Goal: Information Seeking & Learning: Learn about a topic

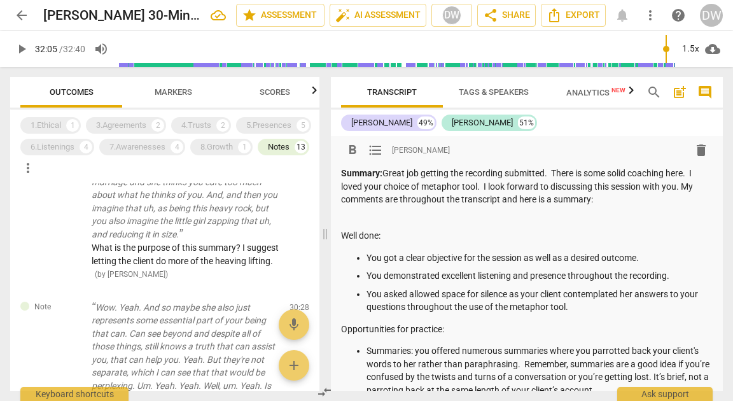
click at [484, 183] on p "Summary: Great job getting the recording submitted. There is some solid coachin…" at bounding box center [527, 186] width 372 height 39
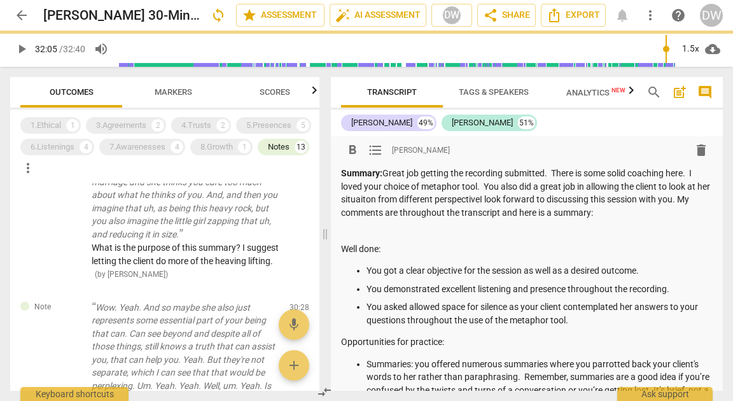
click at [414, 201] on p "Summary: Great job getting the recording submitted. There is some solid coachin…" at bounding box center [527, 193] width 372 height 52
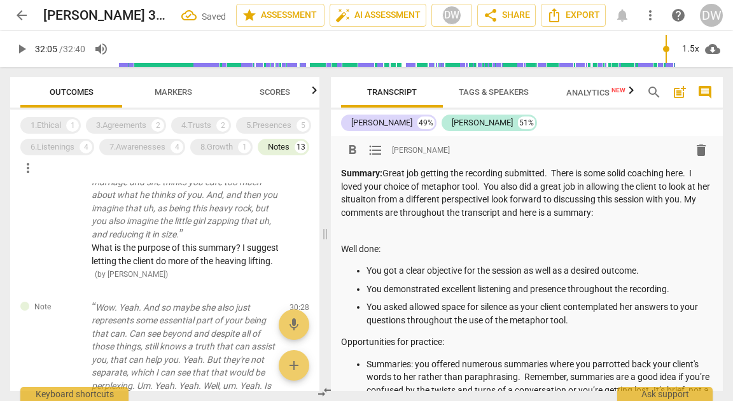
click at [366, 198] on p "Summary: Great job getting the recording submitted. There is some solid coachin…" at bounding box center [527, 193] width 372 height 52
click at [492, 203] on p "Summary: Great job getting the recording submitted. There is some solid coachin…" at bounding box center [527, 193] width 372 height 52
click at [453, 196] on p "Summary: Great job getting the recording submitted. There is some solid coachin…" at bounding box center [527, 193] width 372 height 52
click at [598, 202] on p "Summary: Great job getting the recording submitted. There is some solid coachin…" at bounding box center [527, 193] width 372 height 52
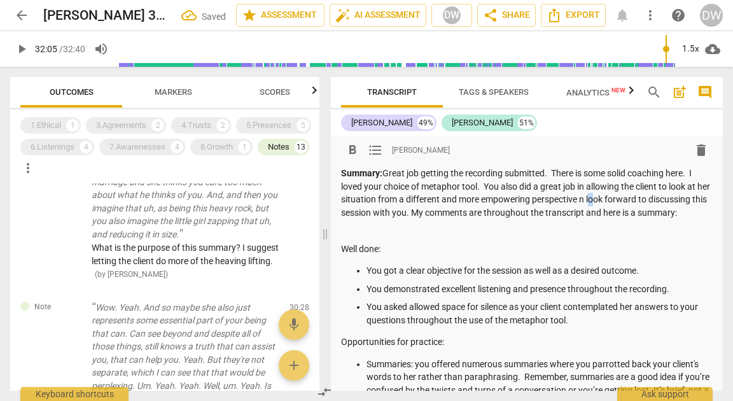
click at [598, 202] on p "Summary: Great job getting the recording submitted. There is some solid coachin…" at bounding box center [527, 193] width 372 height 52
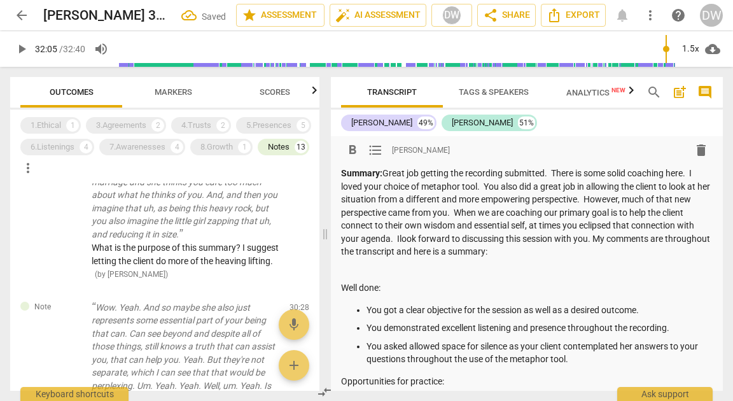
drag, startPoint x: 417, startPoint y: 238, endPoint x: 637, endPoint y: 258, distance: 220.5
click at [637, 258] on p "Summary: Great job getting the recording submitted. There is some solid coachin…" at bounding box center [527, 213] width 372 height 92
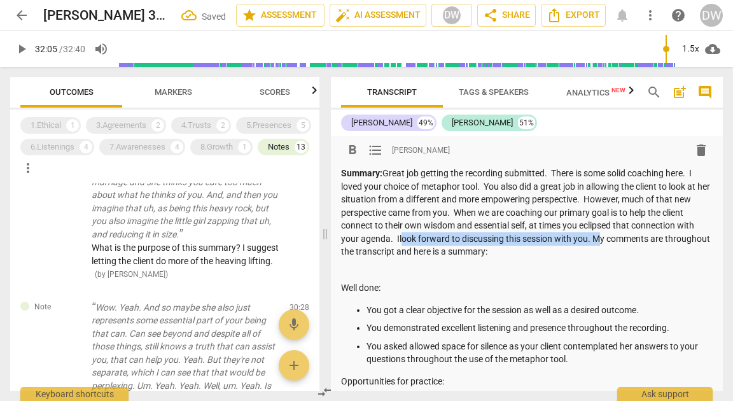
drag, startPoint x: 610, startPoint y: 239, endPoint x: 415, endPoint y: 235, distance: 194.8
click at [415, 235] on p "Summary: Great job getting the recording submitted. There is some solid coachin…" at bounding box center [527, 213] width 372 height 92
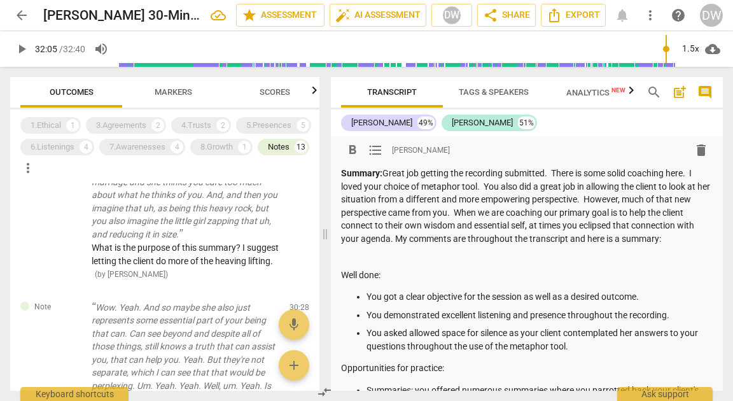
click at [554, 225] on p "Summary: Great job getting the recording submitted. There is some solid coachin…" at bounding box center [527, 206] width 372 height 78
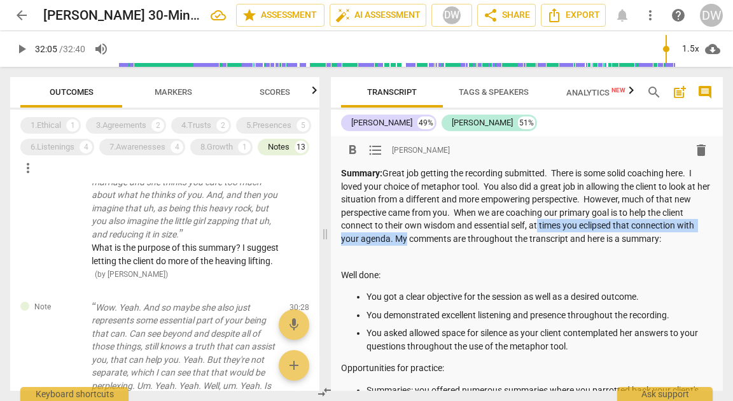
drag, startPoint x: 554, startPoint y: 225, endPoint x: 411, endPoint y: 237, distance: 144.4
click at [411, 237] on p "Summary: Great job getting the recording submitted. There is some solid coachin…" at bounding box center [527, 206] width 372 height 78
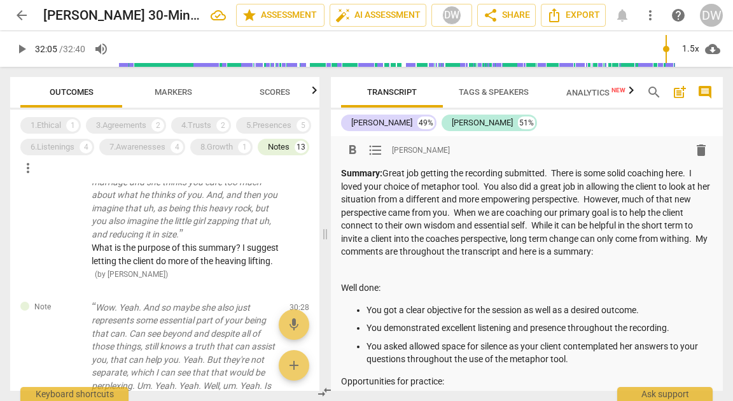
click at [362, 251] on p "Summary: Great job getting the recording submitted. There is some solid coachin…" at bounding box center [527, 213] width 372 height 92
click at [370, 253] on p "Summary: Great job getting the recording submitted. There is some solid coachin…" at bounding box center [527, 213] width 372 height 92
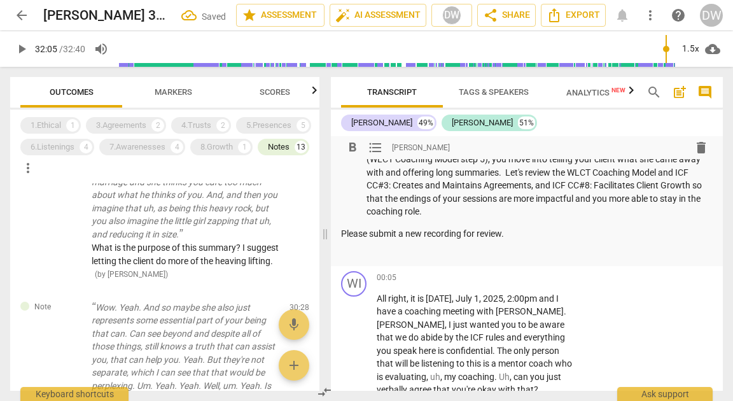
scroll to position [468, 0]
click at [341, 232] on p "Please submit a new recording for review." at bounding box center [527, 233] width 372 height 13
click at [517, 234] on p "Please submit a new recording for review." at bounding box center [527, 233] width 372 height 13
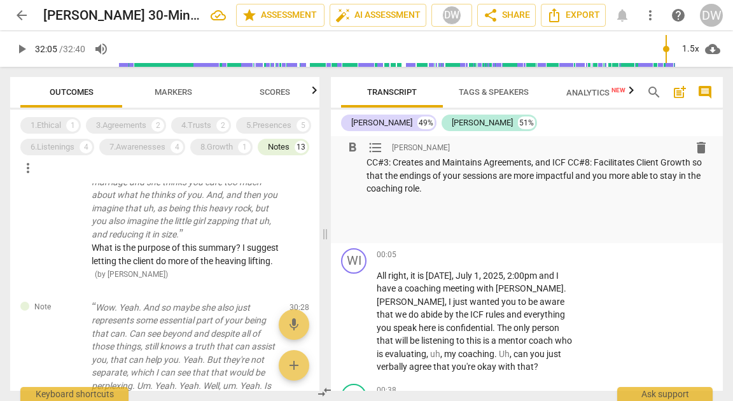
scroll to position [437, 0]
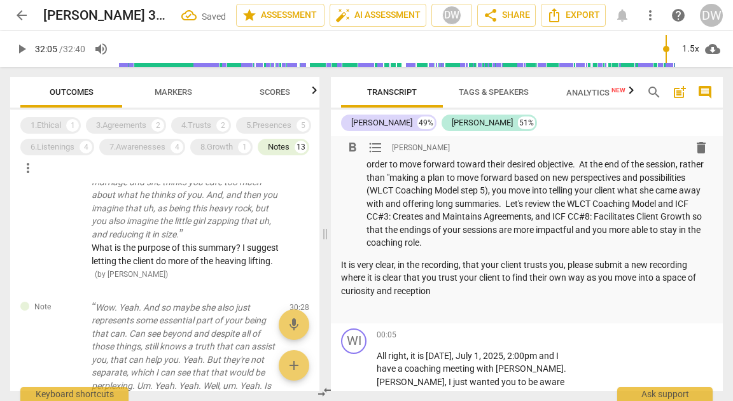
click at [386, 294] on p "It is very clear, in the recording, that your client trusts you, please submit …" at bounding box center [527, 277] width 372 height 39
click at [415, 291] on p "It is very clear, in the recording, that your client trusts you, please submit …" at bounding box center [527, 277] width 372 height 39
click at [397, 291] on p "It is very clear, in the recording, that your client trusts you, please submit …" at bounding box center [527, 277] width 372 height 39
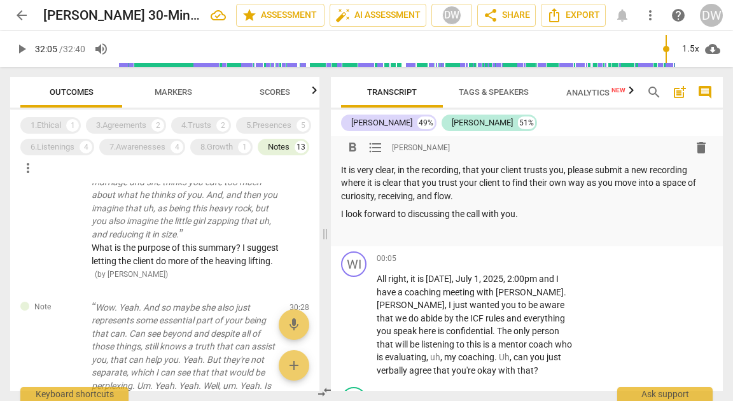
scroll to position [532, 0]
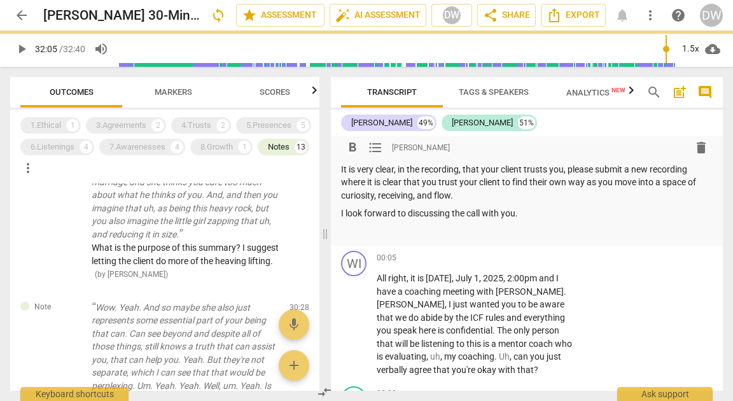
click at [477, 213] on p "I look forward to discussing the call with you." at bounding box center [527, 213] width 372 height 13
drag, startPoint x: 477, startPoint y: 213, endPoint x: 453, endPoint y: 213, distance: 23.6
click at [453, 213] on p "I look forward to discussing the call with you." at bounding box center [527, 213] width 372 height 13
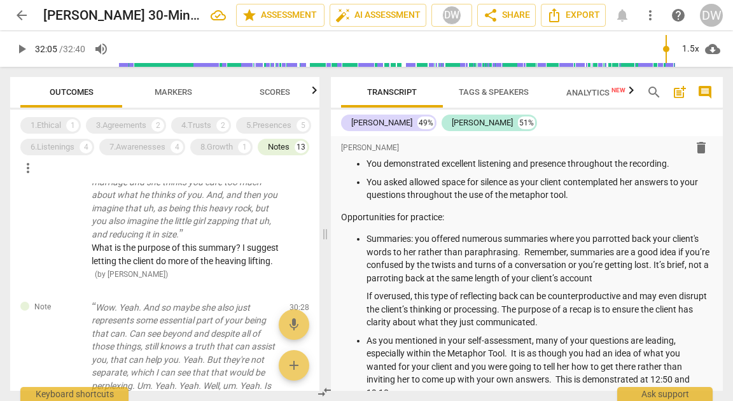
scroll to position [179, 0]
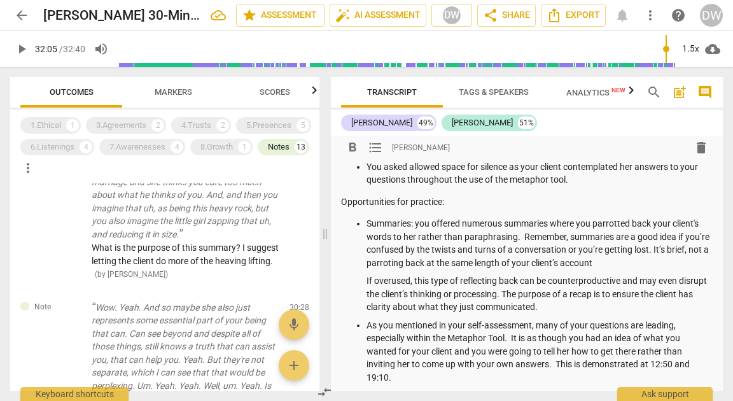
click at [515, 238] on p "Summaries: you offered numerous summaries where you parrotted back your client'…" at bounding box center [540, 243] width 346 height 52
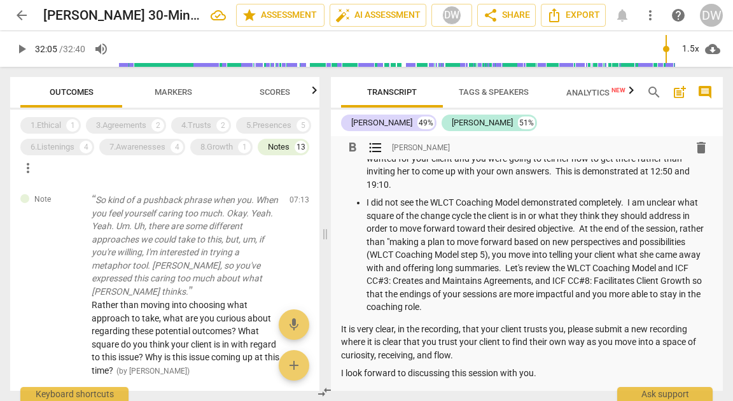
scroll to position [0, 0]
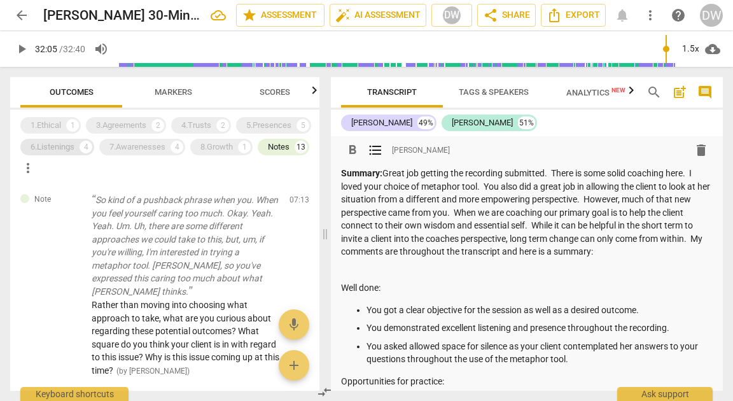
click at [65, 146] on div "6.Listenings" at bounding box center [53, 147] width 44 height 13
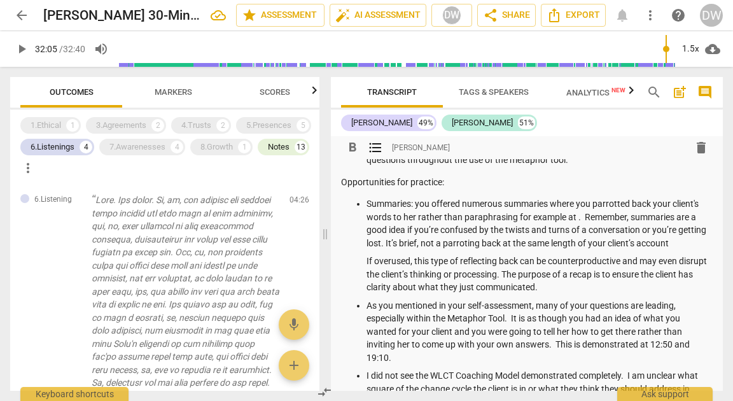
scroll to position [199, 0]
click at [577, 219] on p "Summaries: you offered numerous summaries where you parrotted back your client'…" at bounding box center [540, 224] width 346 height 52
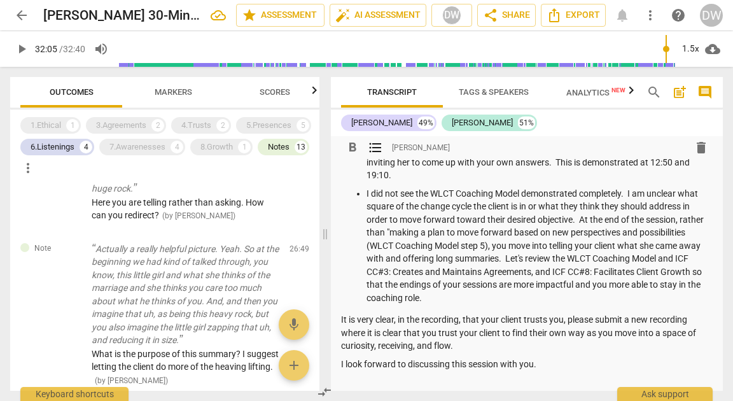
scroll to position [395, 0]
click at [626, 330] on p "It is very clear, in the recording, that your client trusts you, please submit …" at bounding box center [527, 332] width 372 height 39
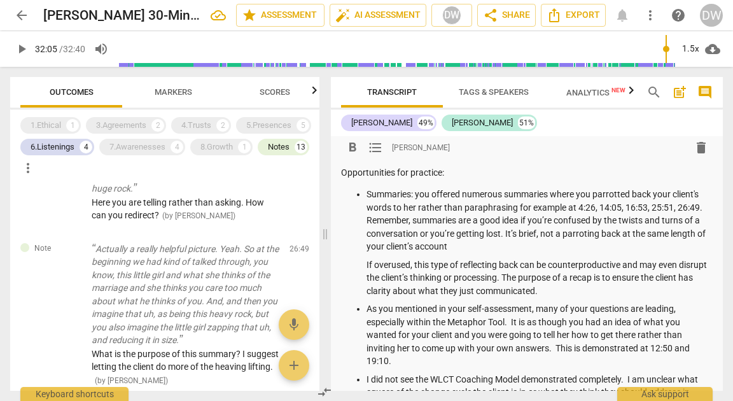
scroll to position [0, 0]
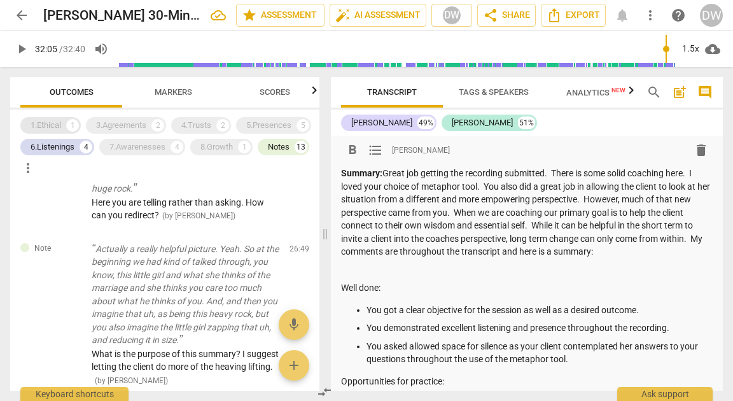
click at [67, 125] on div "1.Ethical 1" at bounding box center [50, 125] width 60 height 17
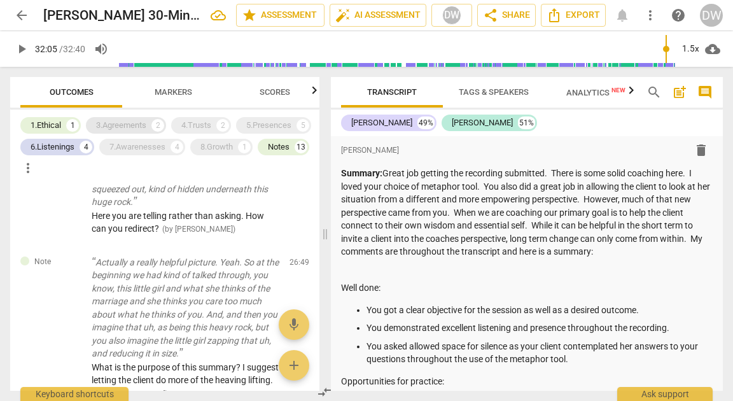
click at [105, 127] on div "3.Agreements" at bounding box center [121, 125] width 50 height 13
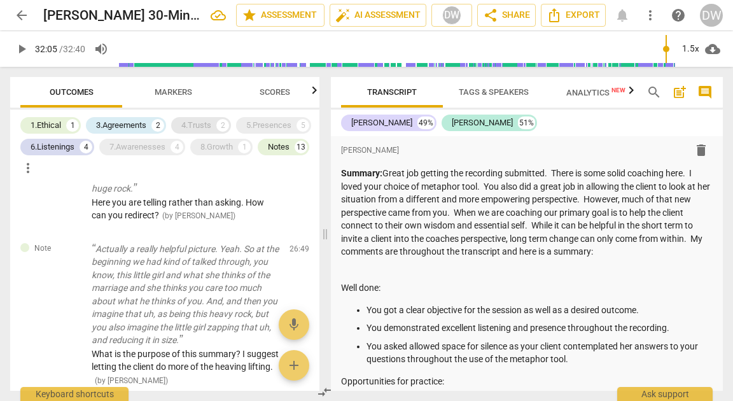
click at [202, 123] on div "4.Trusts" at bounding box center [196, 125] width 30 height 13
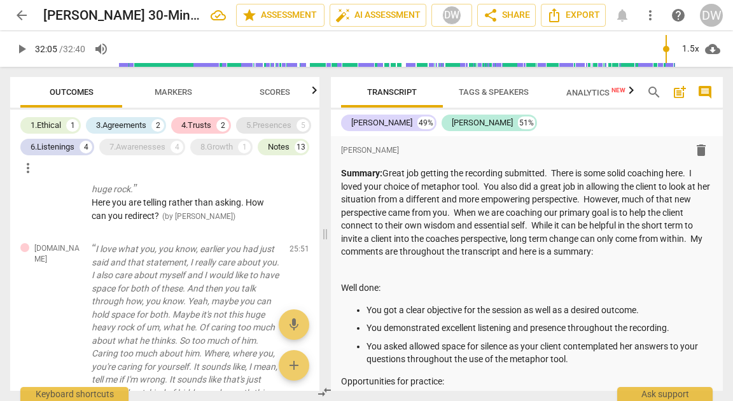
click at [251, 125] on div "5.Presences" at bounding box center [268, 125] width 45 height 13
click at [229, 150] on div "8.Growth" at bounding box center [217, 147] width 32 height 13
click at [119, 150] on div "7.Awarenesses" at bounding box center [137, 147] width 56 height 13
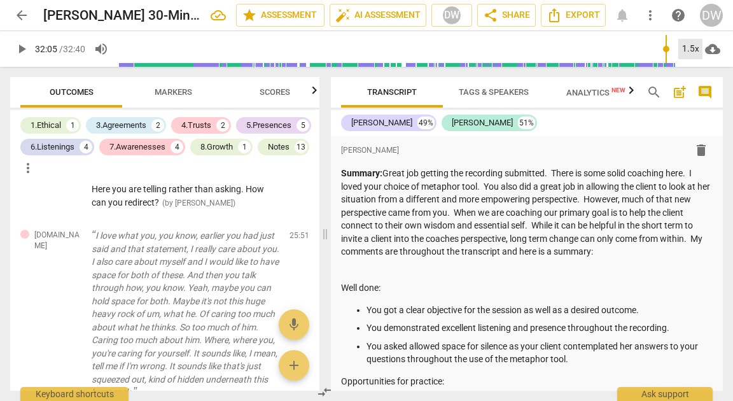
click at [687, 46] on div "1.5x" at bounding box center [691, 49] width 24 height 20
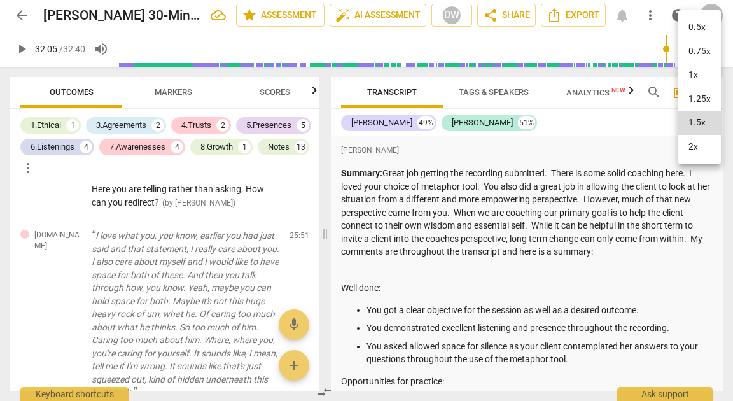
click at [689, 68] on li "1x" at bounding box center [700, 75] width 43 height 24
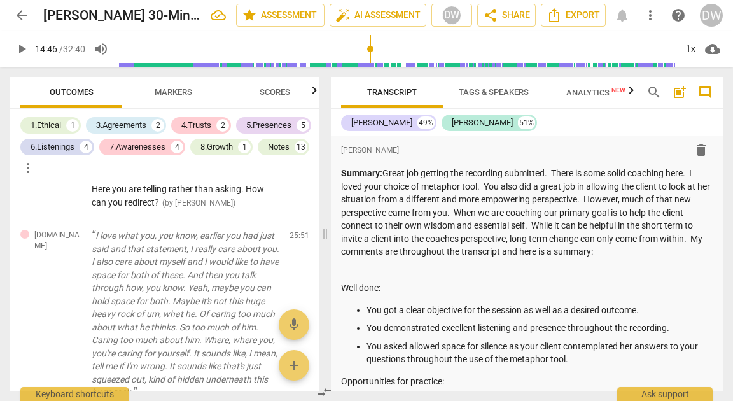
drag, startPoint x: 665, startPoint y: 49, endPoint x: 371, endPoint y: 46, distance: 294.1
click at [371, 46] on input "range" at bounding box center [397, 49] width 558 height 41
click at [129, 50] on input "range" at bounding box center [397, 49] width 558 height 41
click at [122, 49] on input "range" at bounding box center [394, 49] width 563 height 41
type input "4"
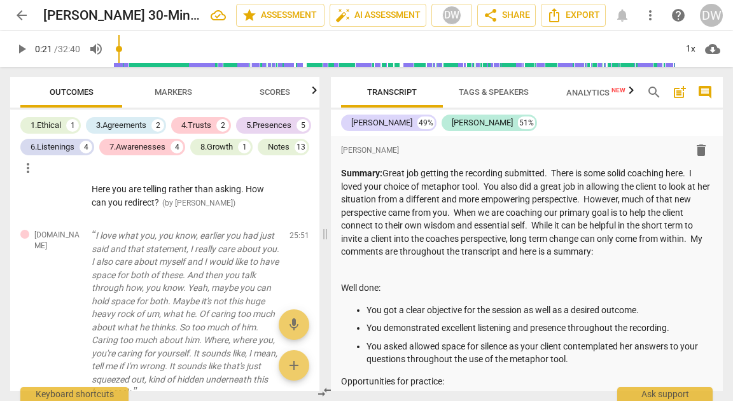
click at [116, 48] on input "range" at bounding box center [394, 49] width 563 height 41
click at [582, 20] on span "Export" at bounding box center [573, 15] width 53 height 15
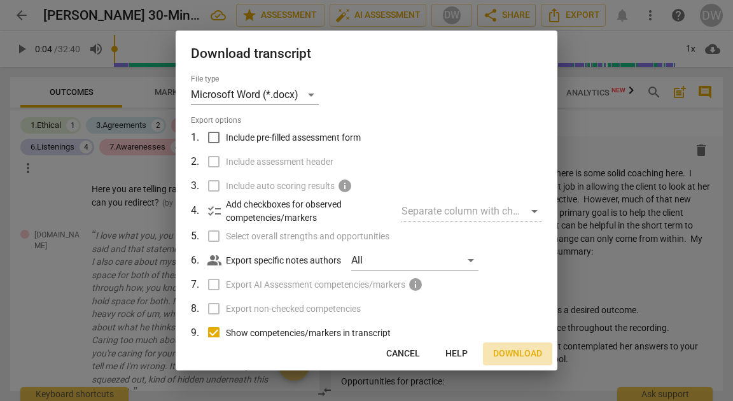
click at [505, 346] on button "Download" at bounding box center [517, 353] width 69 height 23
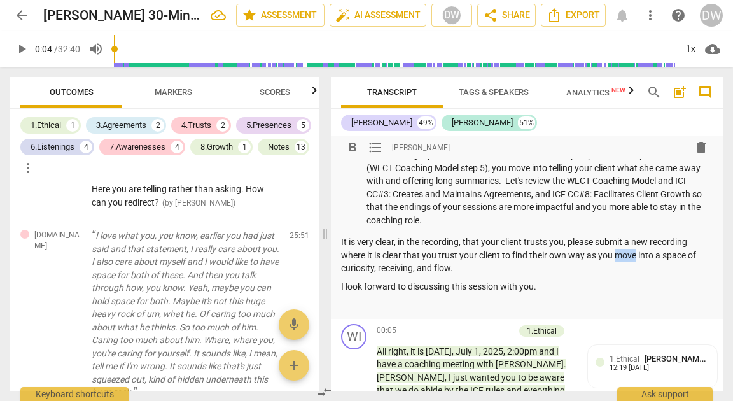
scroll to position [474, 0]
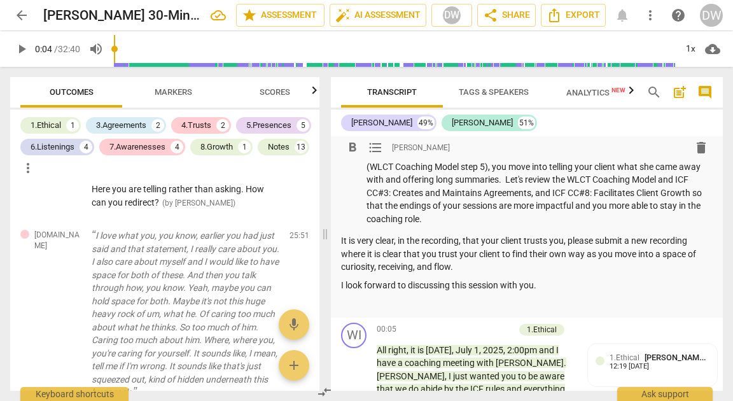
click at [449, 251] on p "It is very clear, in the recording, that your client trusts you, please submit …" at bounding box center [527, 253] width 372 height 39
click at [165, 94] on span "Markers" at bounding box center [174, 92] width 38 height 10
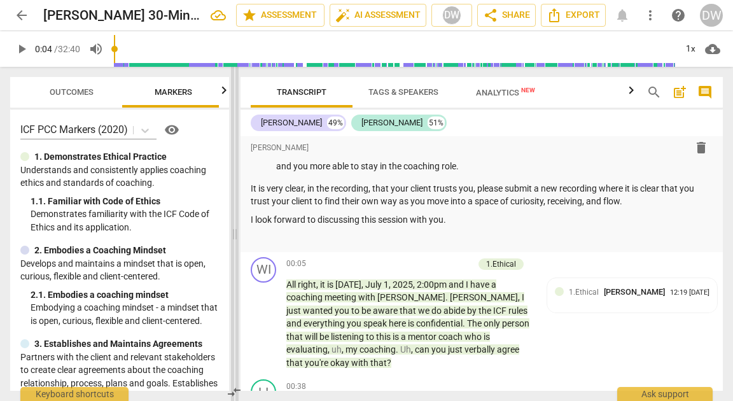
drag, startPoint x: 325, startPoint y: 234, endPoint x: 234, endPoint y: 238, distance: 90.5
click at [234, 238] on span at bounding box center [235, 234] width 8 height 334
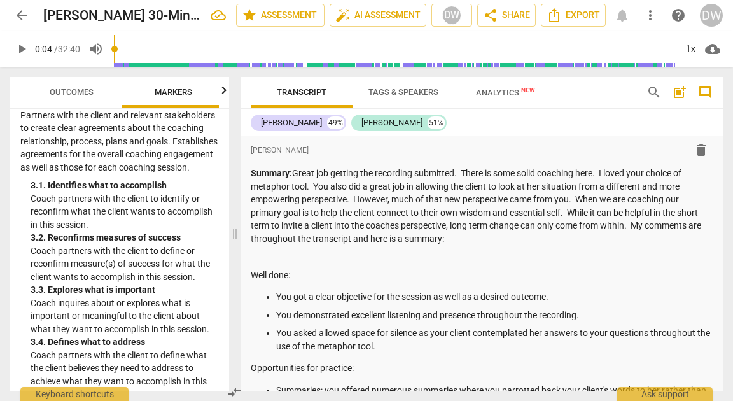
scroll to position [0, 0]
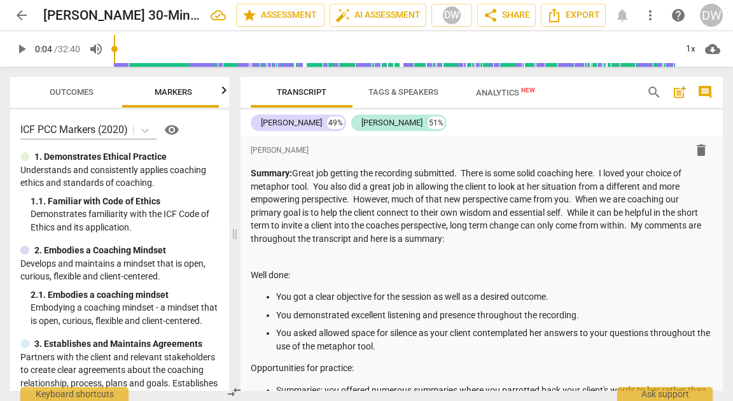
click at [505, 94] on span "Analytics New" at bounding box center [505, 93] width 59 height 10
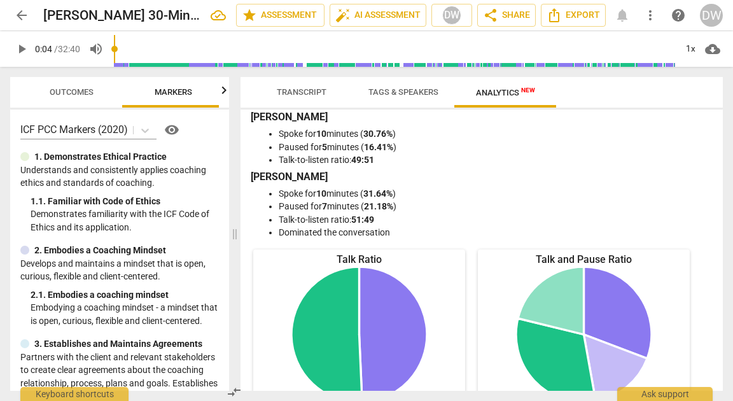
scroll to position [8, 0]
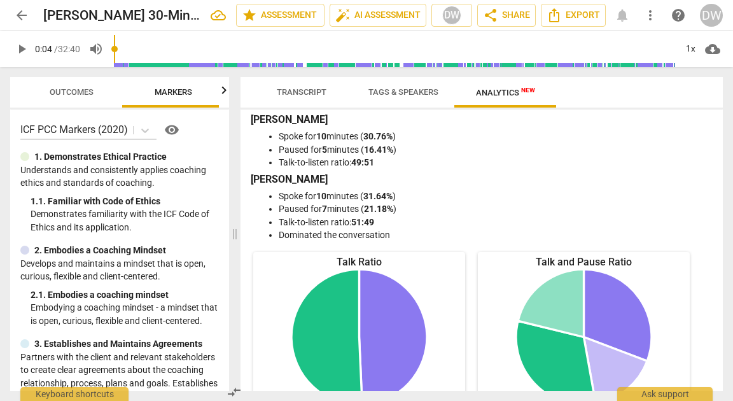
click at [311, 87] on span "Transcript" at bounding box center [302, 92] width 80 height 17
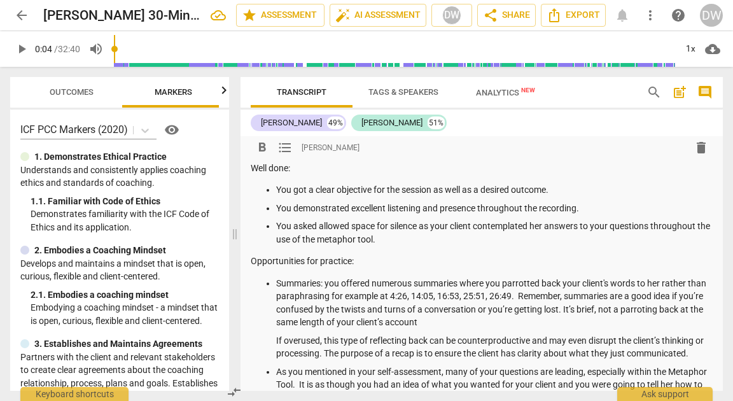
scroll to position [122, 0]
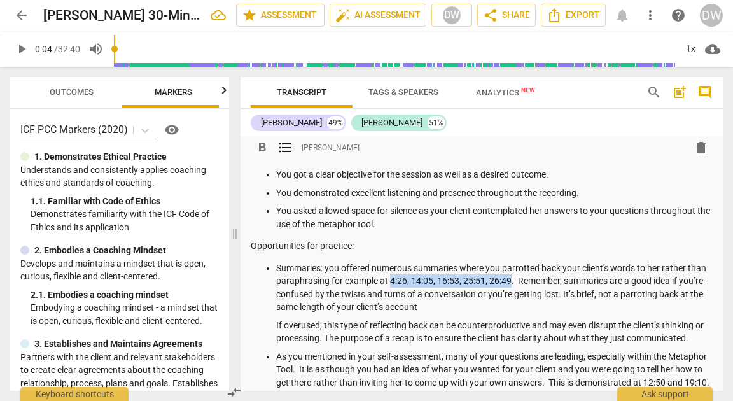
drag, startPoint x: 411, startPoint y: 279, endPoint x: 530, endPoint y: 278, distance: 119.7
click at [530, 278] on p "Summaries: you offered numerous summaries where you parrotted back your client'…" at bounding box center [494, 288] width 437 height 52
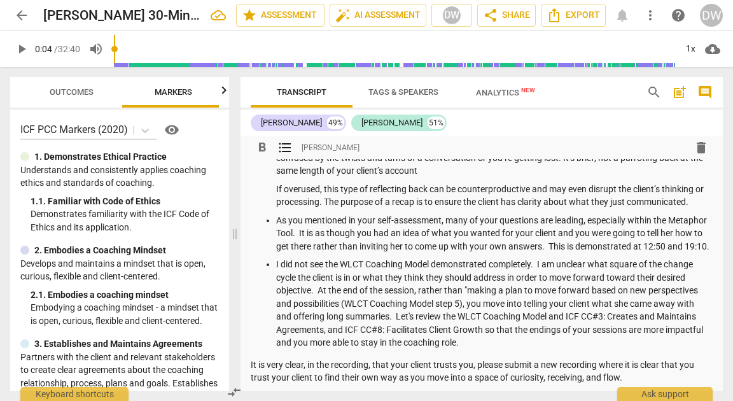
scroll to position [258, 0]
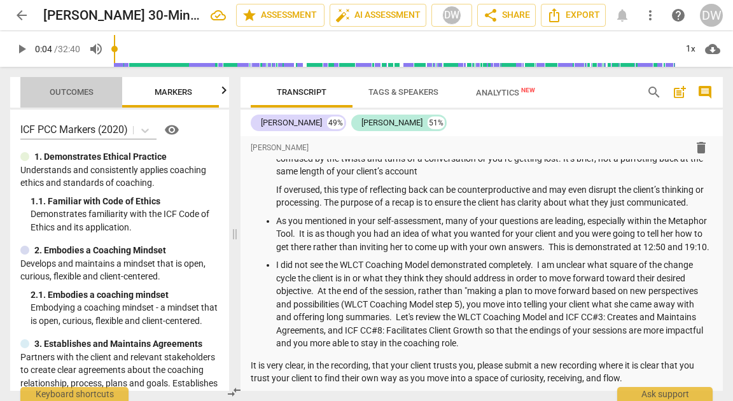
click at [67, 97] on span "Outcomes" at bounding box center [71, 92] width 74 height 17
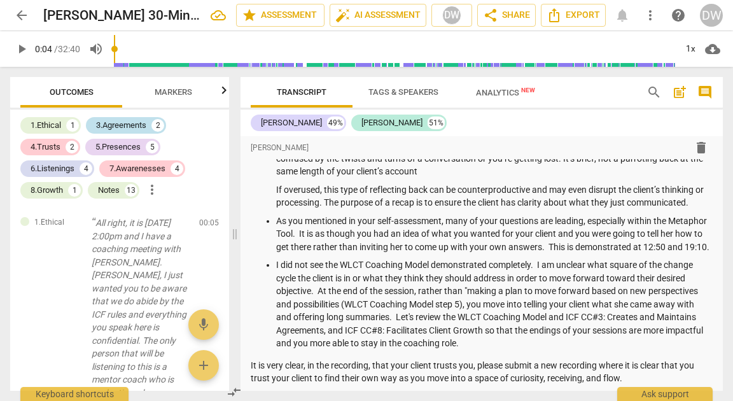
click at [101, 132] on div "3.Agreements 2" at bounding box center [126, 125] width 80 height 17
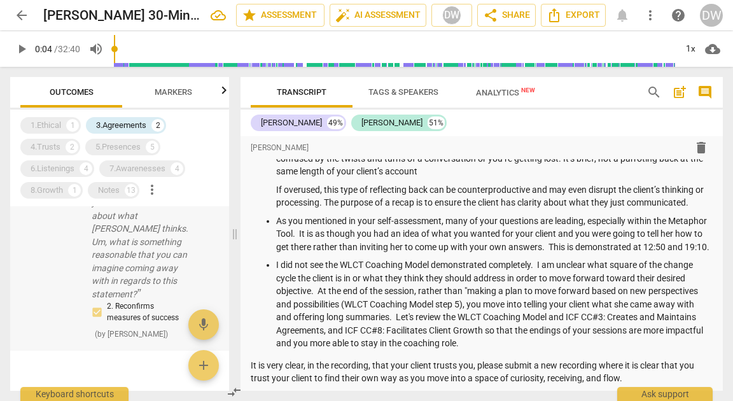
scroll to position [692, 0]
click at [130, 264] on p "So she thinks, uh, that you care too much about what [PERSON_NAME] thinks. Um, …" at bounding box center [140, 244] width 97 height 118
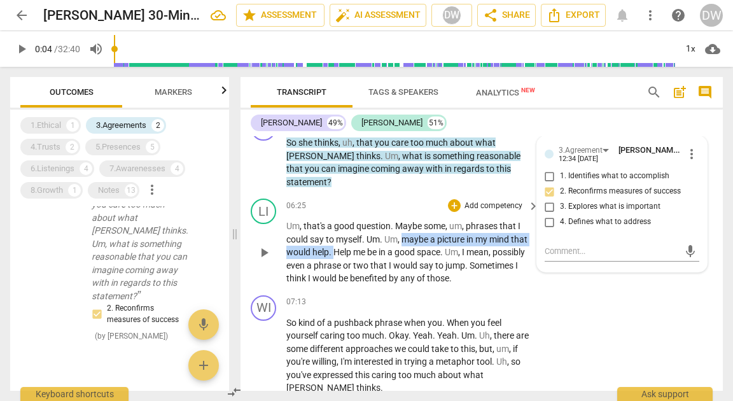
drag, startPoint x: 404, startPoint y: 239, endPoint x: 336, endPoint y: 253, distance: 69.0
click at [336, 253] on p "Um , that's a good question . Maybe some , um , phrases that I could say to mys…" at bounding box center [409, 253] width 246 height 66
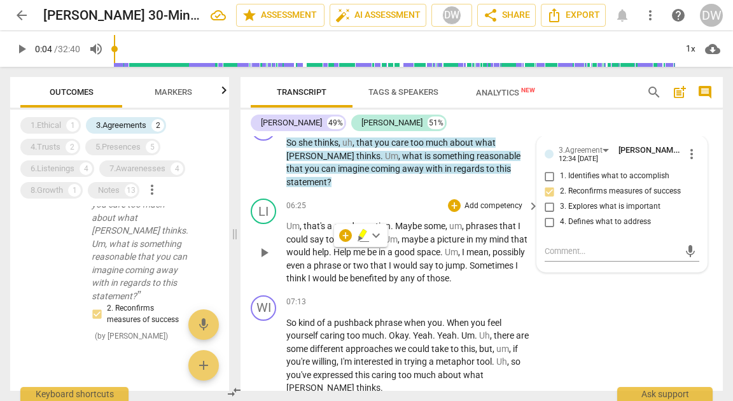
click at [411, 288] on div "LI play_arrow pause 06:25 + Add competency keyboard_arrow_right Um , that's a g…" at bounding box center [482, 241] width 482 height 97
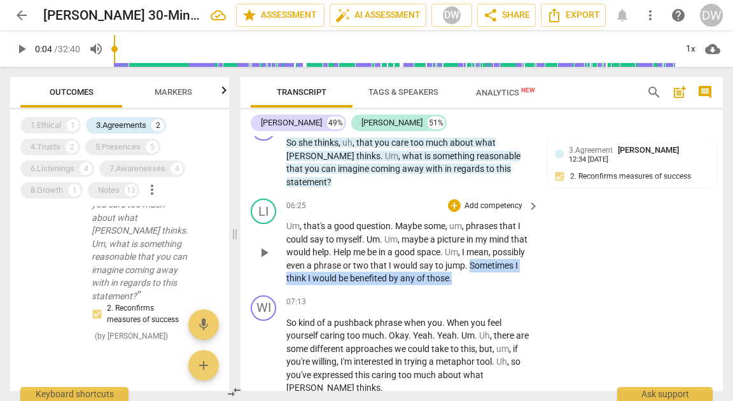
drag, startPoint x: 470, startPoint y: 266, endPoint x: 473, endPoint y: 274, distance: 8.1
click at [473, 274] on p "Um , that's a good question . Maybe some , um , phrases that I could say to mys…" at bounding box center [409, 253] width 246 height 66
click at [176, 99] on span "Markers" at bounding box center [173, 92] width 68 height 17
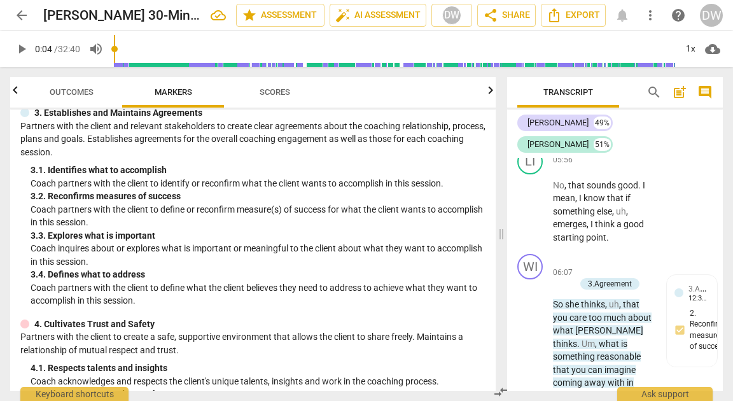
scroll to position [3522, 0]
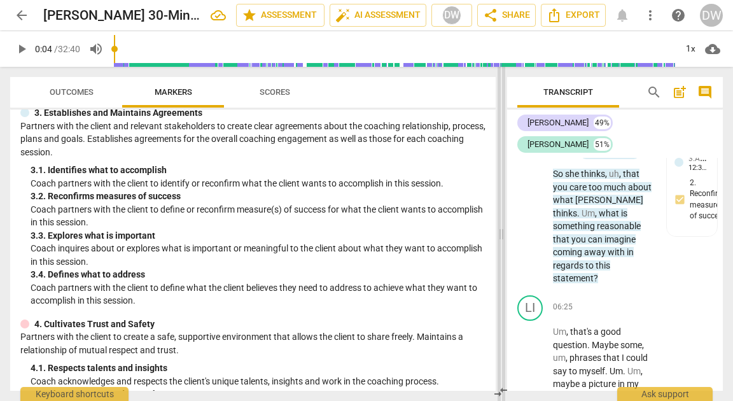
drag, startPoint x: 237, startPoint y: 228, endPoint x: 504, endPoint y: 190, distance: 269.4
click at [504, 190] on span at bounding box center [502, 234] width 8 height 334
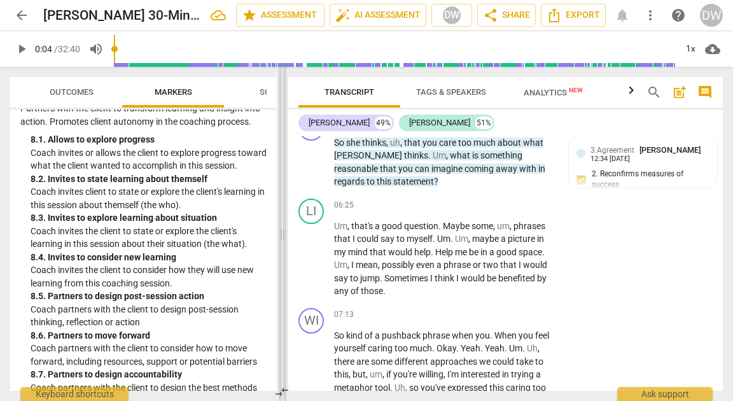
scroll to position [1838, 0]
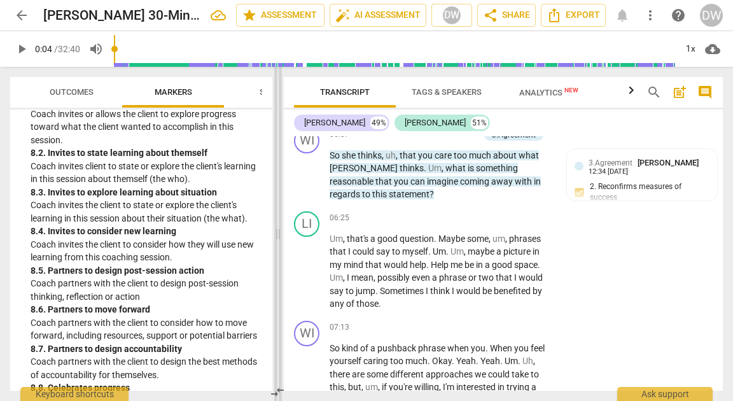
drag, startPoint x: 500, startPoint y: 237, endPoint x: 276, endPoint y: 254, distance: 224.1
click at [276, 254] on span at bounding box center [278, 234] width 8 height 334
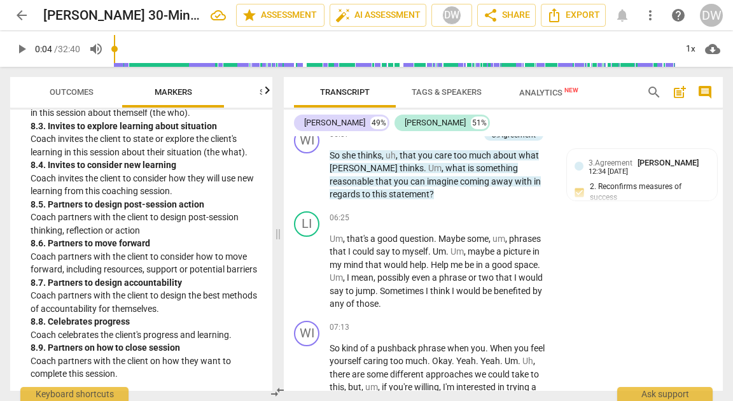
scroll to position [1968, 0]
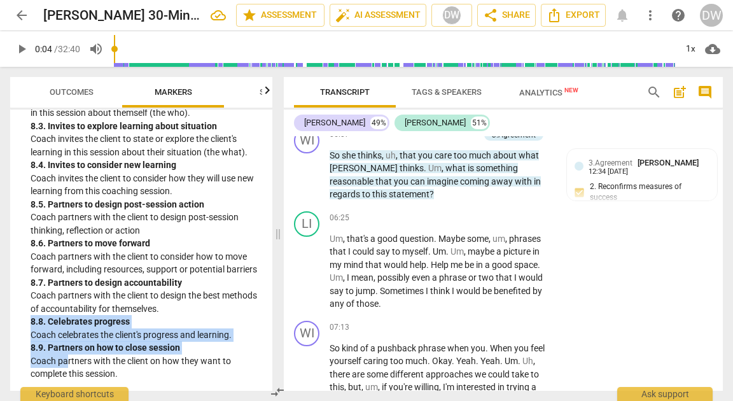
drag, startPoint x: 32, startPoint y: 322, endPoint x: 69, endPoint y: 365, distance: 56.4
click at [69, 365] on div "8. Facilitates Client Growth Partners with the client to transform learning and…" at bounding box center [141, 182] width 242 height 397
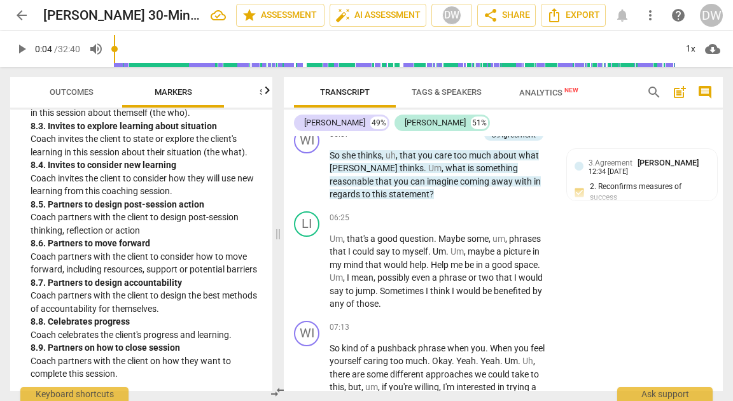
click at [77, 285] on div "8. 7. Partners to design accountability" at bounding box center [147, 282] width 232 height 13
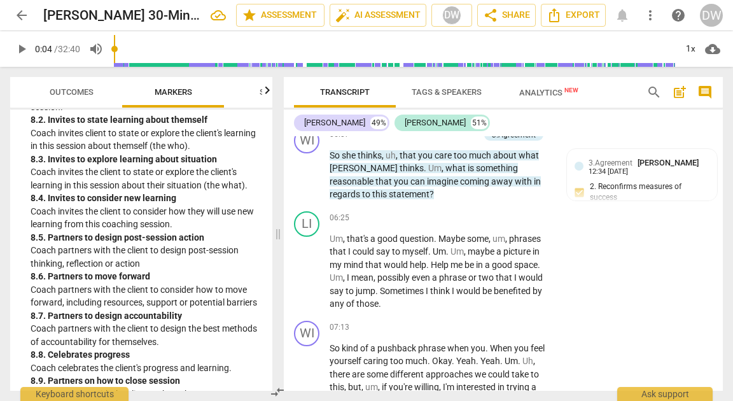
scroll to position [1872, 0]
